Goal: Check status: Check status

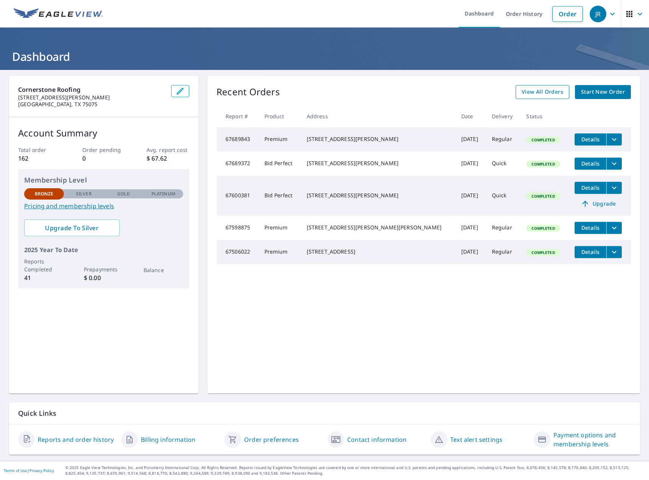
click at [534, 93] on span "View All Orders" at bounding box center [543, 91] width 42 height 9
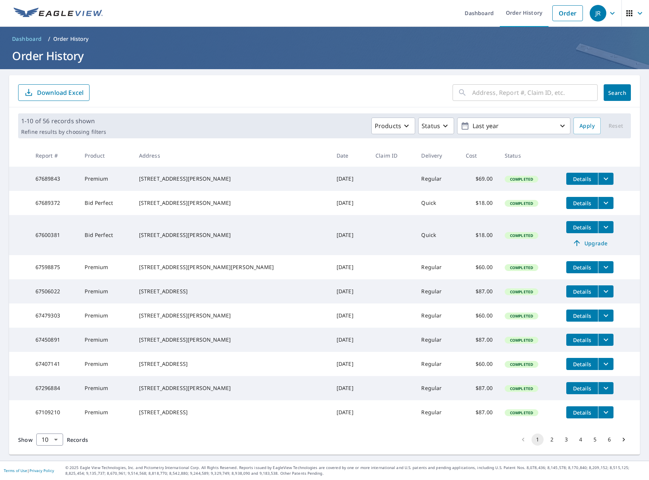
scroll to position [28, 0]
click at [604, 442] on button "6" at bounding box center [610, 439] width 12 height 12
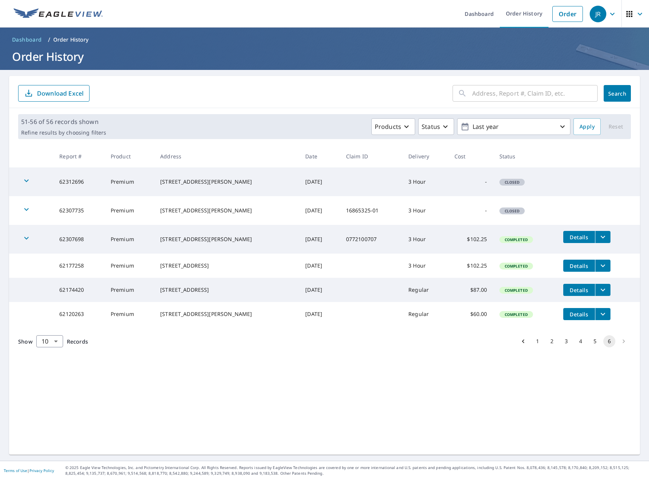
click at [619, 347] on li "pagination navigation" at bounding box center [624, 341] width 14 height 12
click at [520, 345] on icon "Go to previous page" at bounding box center [524, 341] width 8 height 8
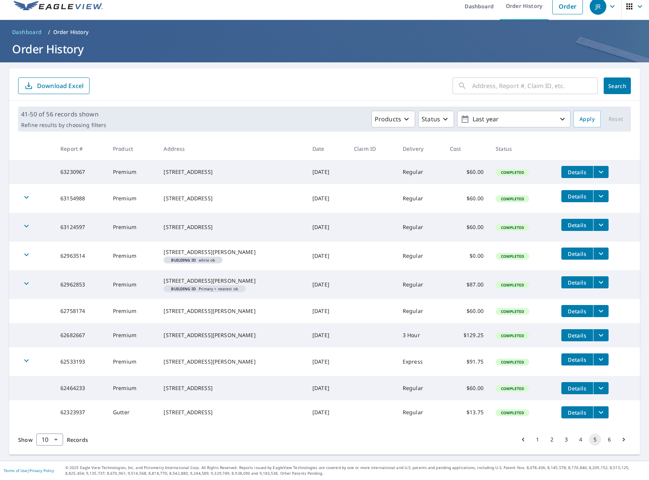
scroll to position [35, 0]
click at [540, 113] on p "Last year" at bounding box center [514, 119] width 88 height 13
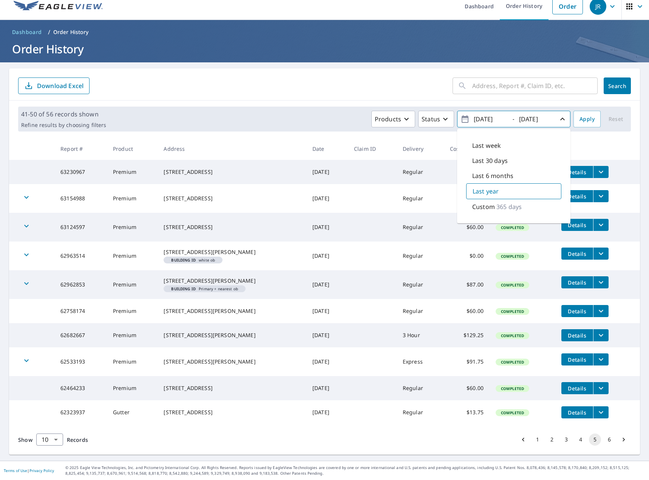
click at [599, 387] on icon "filesDropdownBtn-62464233" at bounding box center [601, 388] width 5 height 3
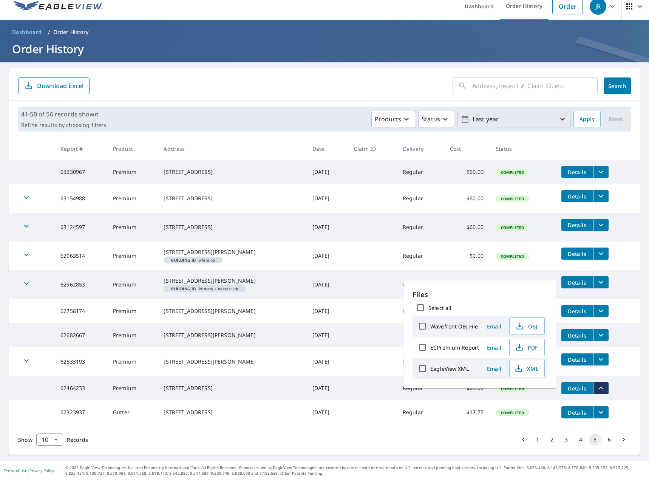
click at [598, 384] on icon "filesDropdownBtn-62464233" at bounding box center [601, 388] width 9 height 9
